Goal: Task Accomplishment & Management: Manage account settings

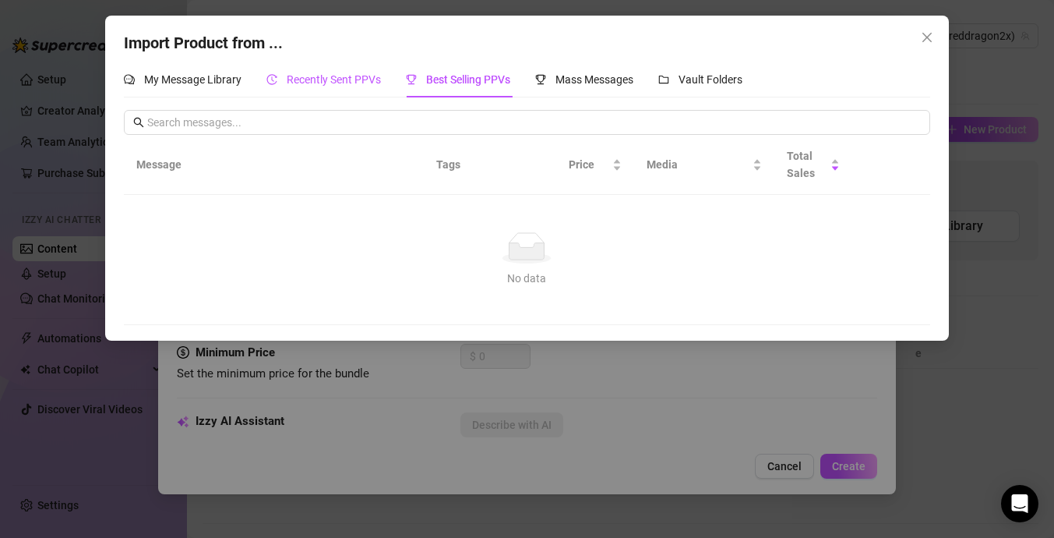
click at [330, 72] on div "Recently Sent PPVs" at bounding box center [323, 79] width 115 height 17
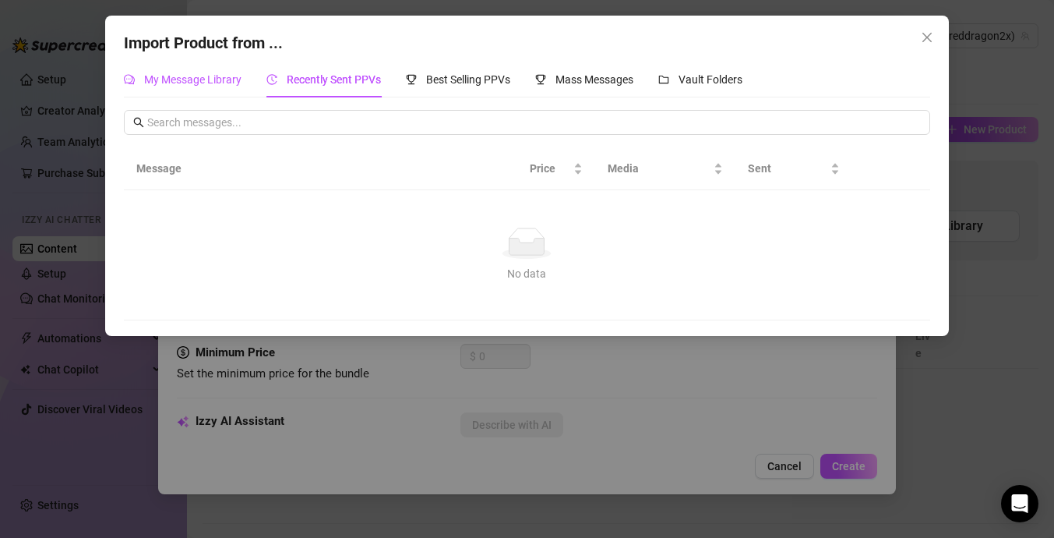
click at [207, 83] on span "My Message Library" at bounding box center [192, 79] width 97 height 12
click at [926, 31] on icon "close" at bounding box center [927, 37] width 12 height 12
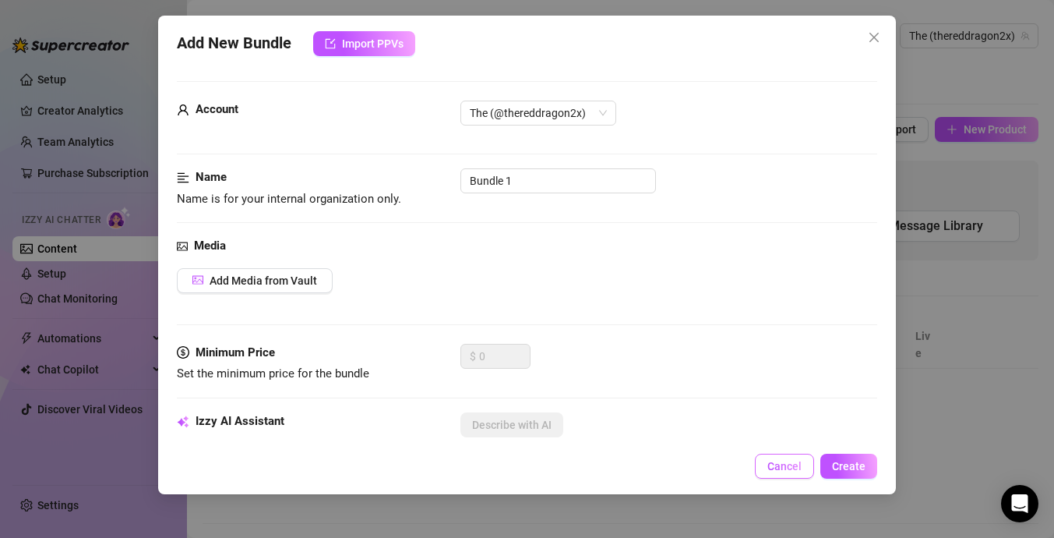
click at [789, 454] on button "Cancel" at bounding box center [784, 466] width 59 height 25
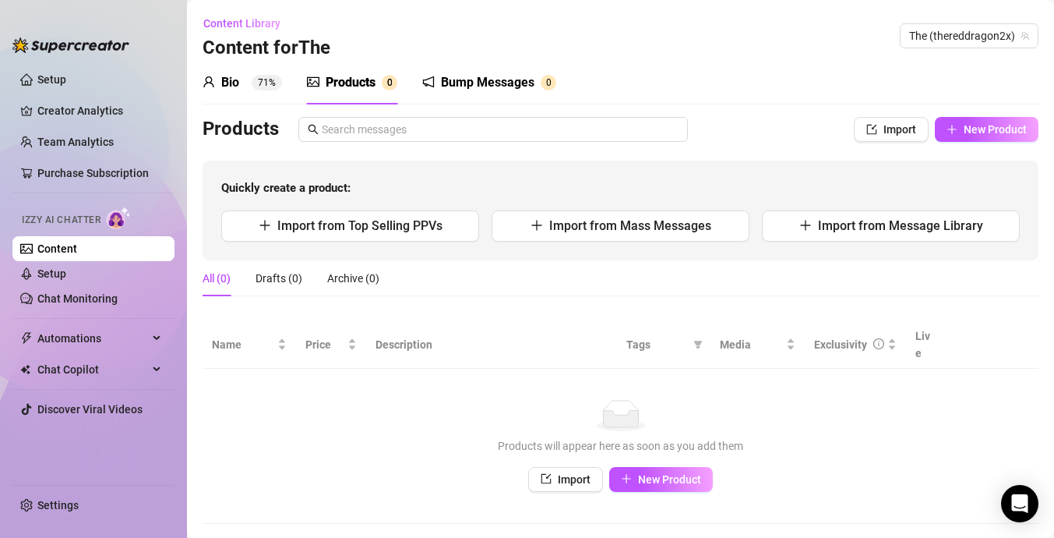
click at [256, 86] on sup "71%" at bounding box center [267, 83] width 30 height 16
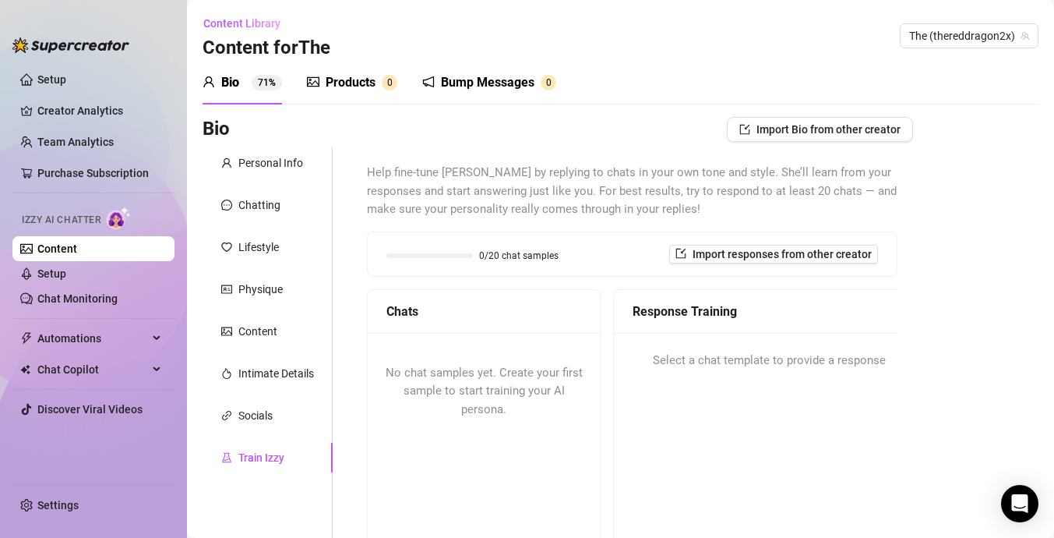
click at [280, 457] on div "Train Izzy" at bounding box center [261, 457] width 46 height 17
click at [780, 116] on div "Bio 71% Products 0 Bump Messages 0 Bio Import Bio from other creator Personal I…" at bounding box center [621, 422] width 836 height 723
click at [780, 139] on button "Import Bio from other creator" at bounding box center [820, 129] width 186 height 25
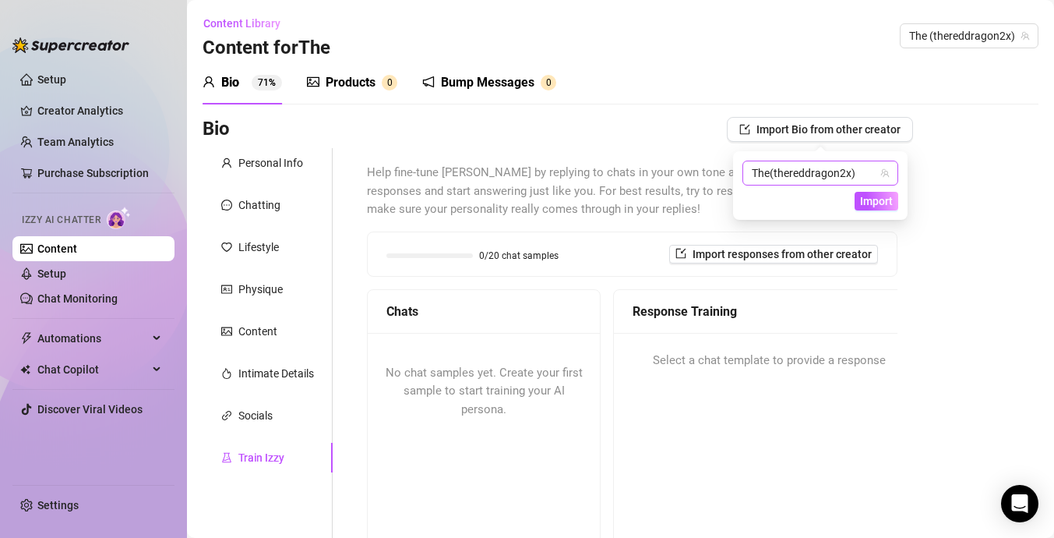
click at [794, 172] on span "( thereddragon2x )" at bounding box center [813, 173] width 86 height 12
click at [827, 203] on span "( thereddragon2x )" at bounding box center [849, 204] width 87 height 17
click at [879, 202] on span "Import" at bounding box center [876, 201] width 33 height 12
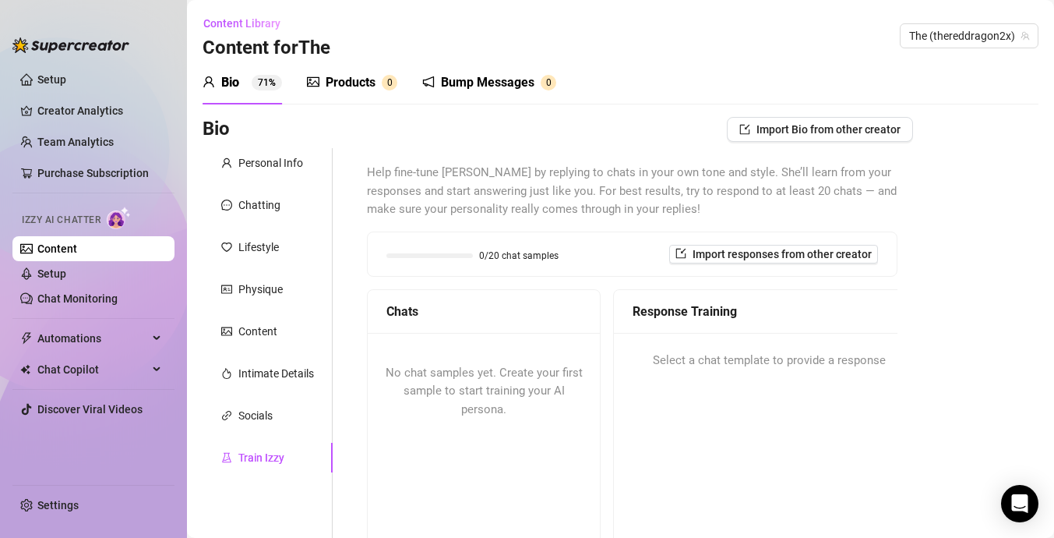
click at [818, 265] on div "0/20 chat samples Import responses from other creator" at bounding box center [632, 254] width 529 height 44
click at [824, 263] on button "Import responses from other creator" at bounding box center [773, 254] width 209 height 19
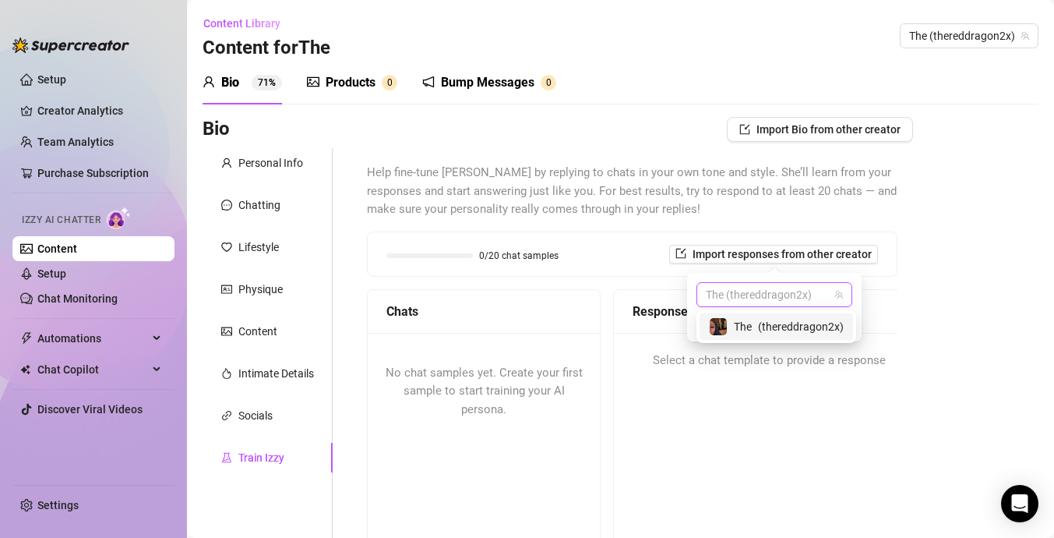
click at [823, 297] on span "The (thereddragon2x)" at bounding box center [774, 294] width 137 height 23
click at [816, 315] on div "The ( thereddragon2x )" at bounding box center [777, 326] width 154 height 26
click at [830, 321] on span "Import" at bounding box center [830, 322] width 33 height 12
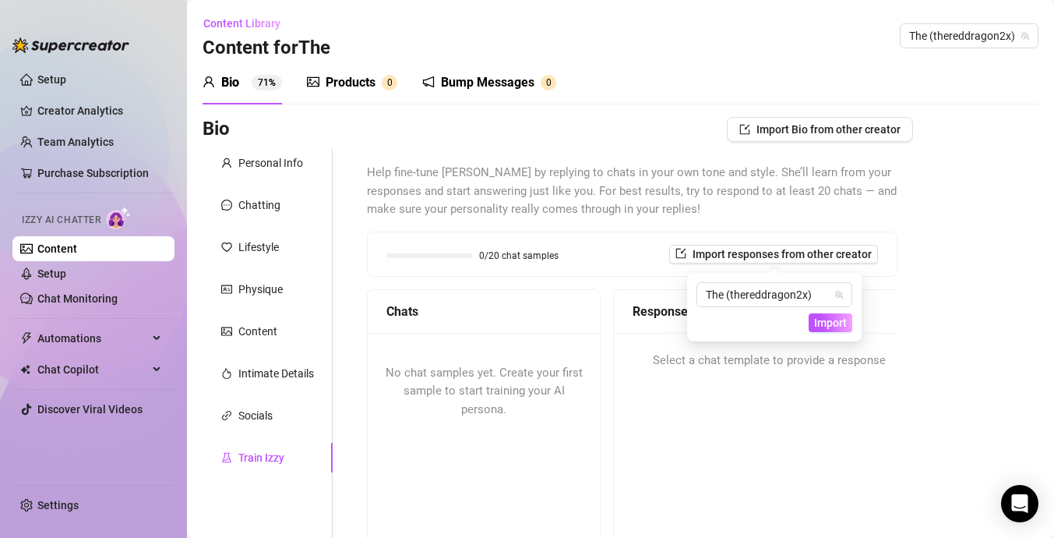
click at [439, 194] on span "Help fine-tune [PERSON_NAME] by replying to chats in your own tone and style. S…" at bounding box center [632, 191] width 531 height 55
